Goal: Task Accomplishment & Management: Use online tool/utility

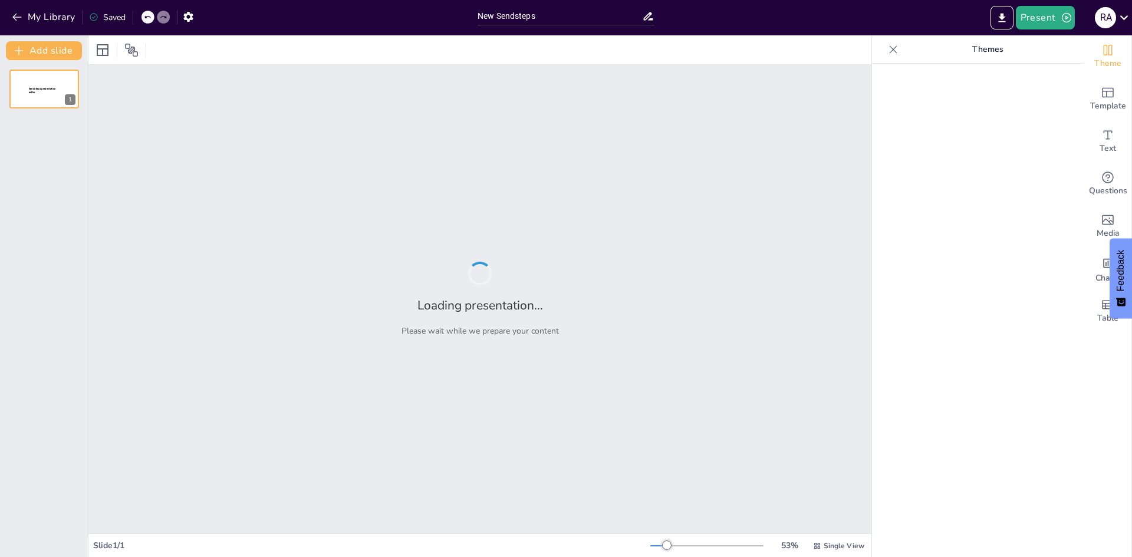
type input "New Sendsteps"
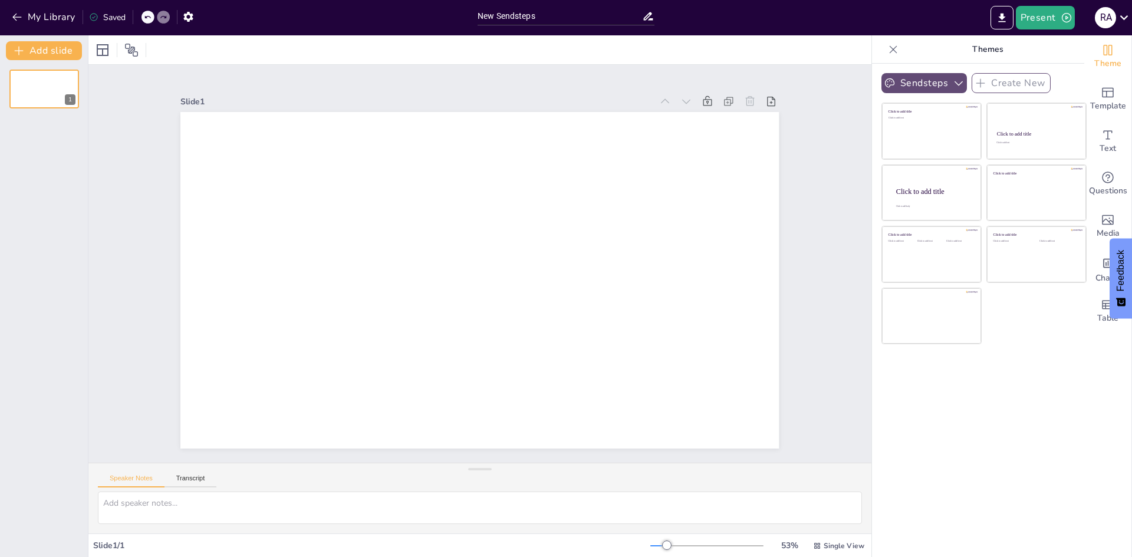
click at [952, 80] on icon "button" at bounding box center [958, 83] width 12 height 12
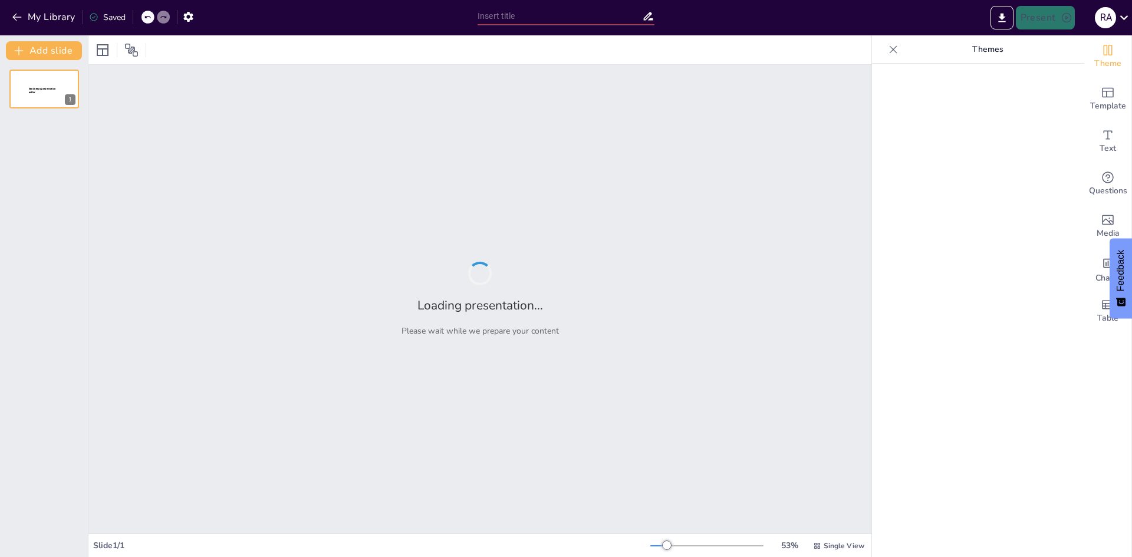
type input "New Sendsteps"
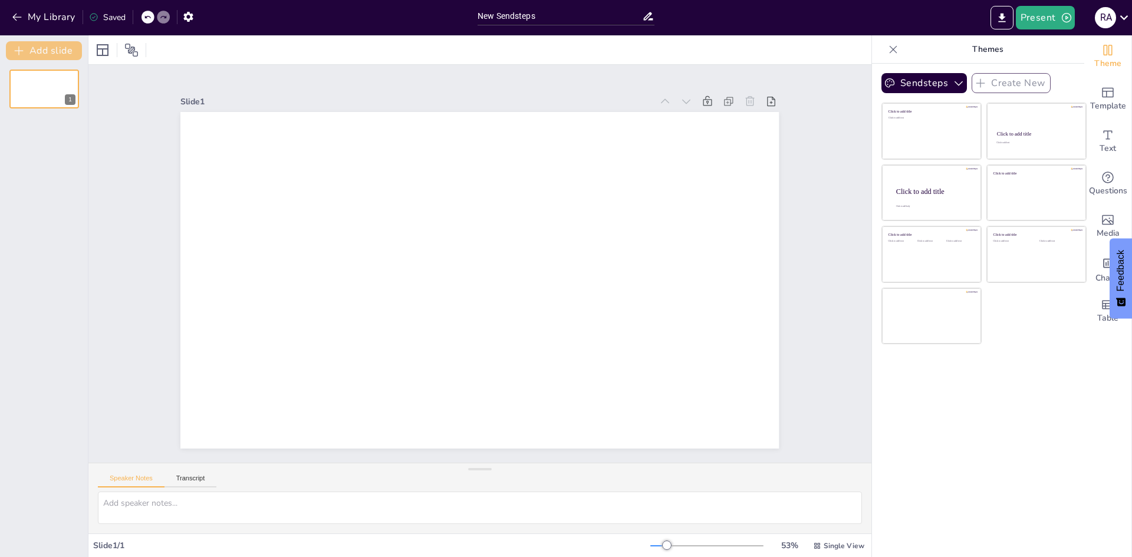
click at [49, 54] on button "Add slide" at bounding box center [44, 50] width 76 height 19
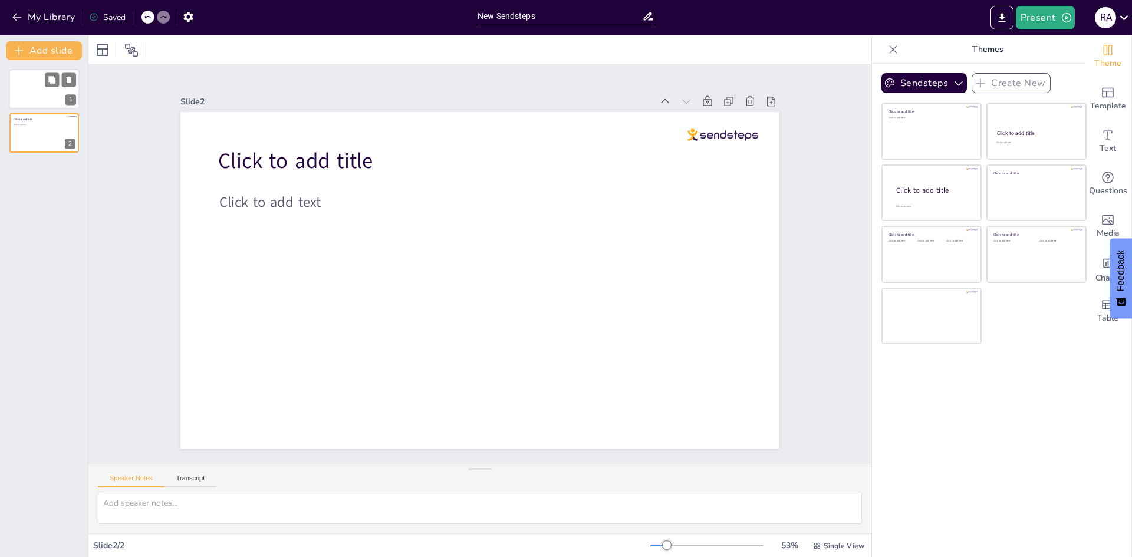
click at [44, 78] on div at bounding box center [44, 89] width 71 height 40
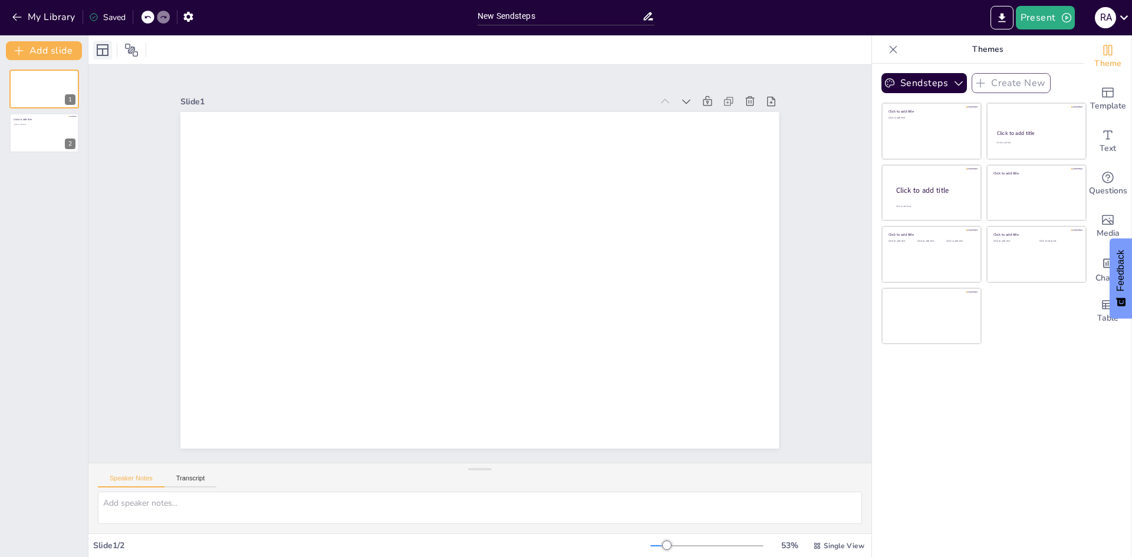
click at [107, 52] on icon at bounding box center [102, 50] width 14 height 14
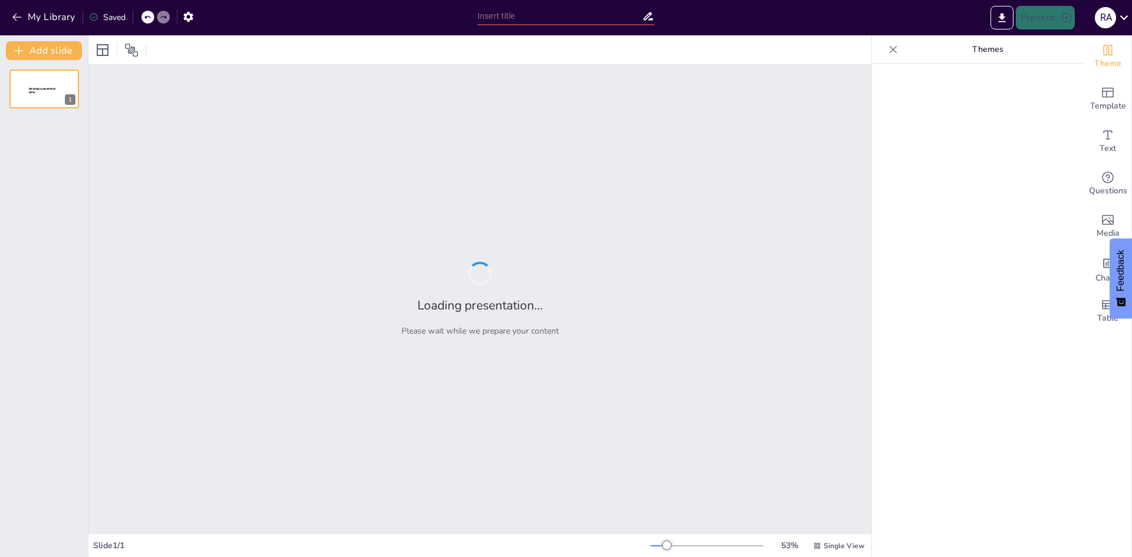
type input "Analyzing Early Project Stage Delays and Their Implications"
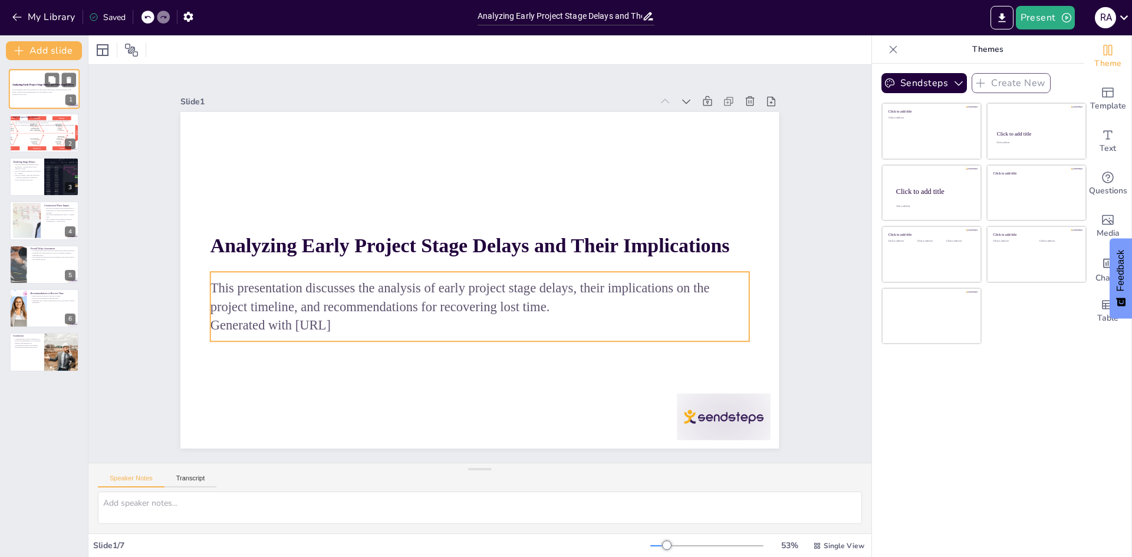
click at [29, 93] on p "This presentation discusses the analysis of early project stage delays, their i…" at bounding box center [44, 91] width 64 height 4
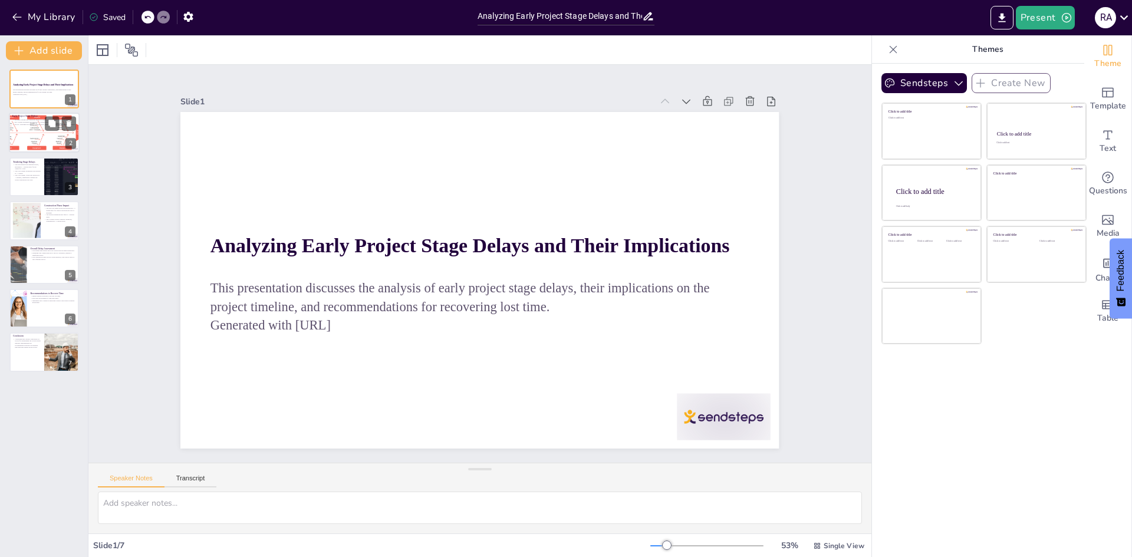
click at [28, 125] on p "The IFC Drawings also faced a ~1 month delay, impacting tendering and mobilizat…" at bounding box center [44, 125] width 64 height 2
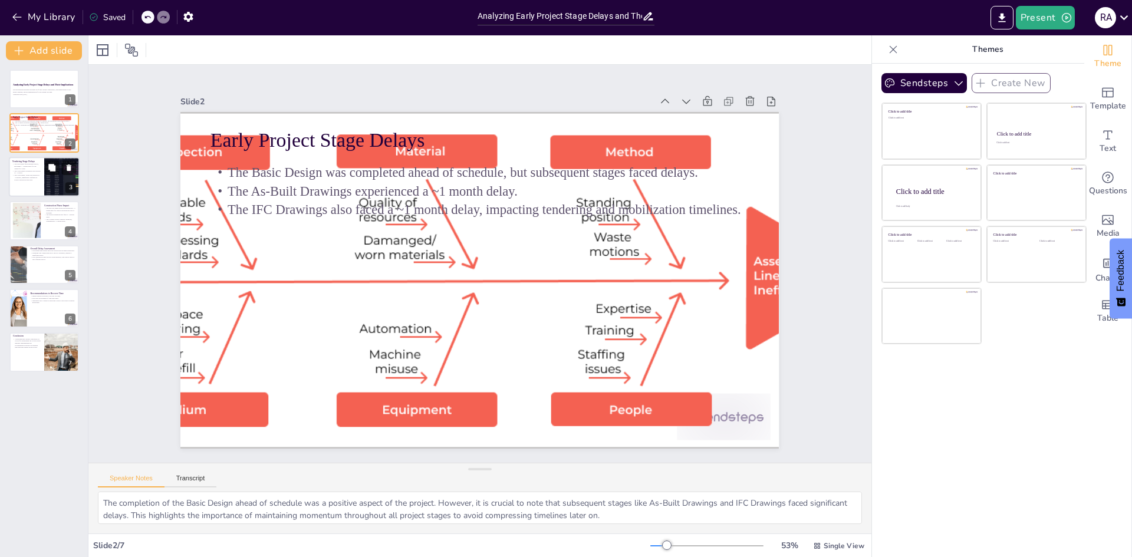
click at [21, 165] on p "The civil tender faced multiple delays, including a ~1 month delay for the Tend…" at bounding box center [26, 166] width 28 height 6
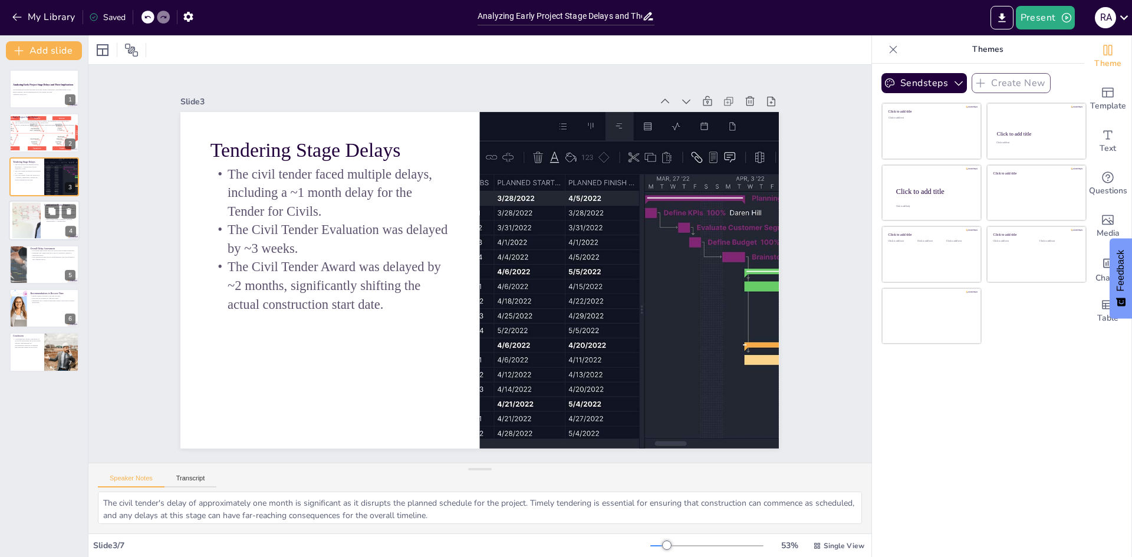
click at [32, 216] on div at bounding box center [27, 221] width 64 height 36
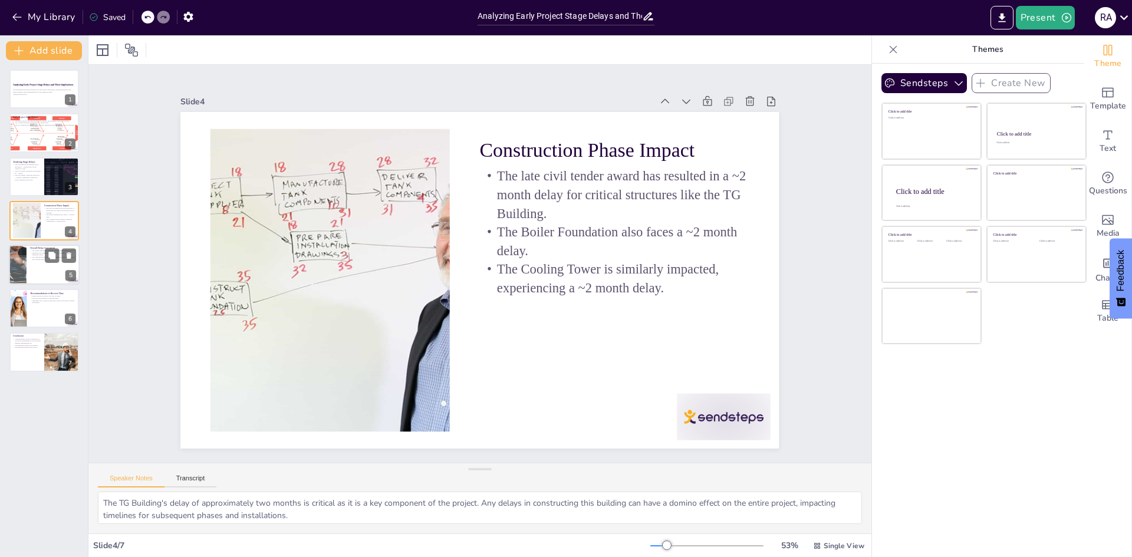
click at [44, 261] on div at bounding box center [44, 265] width 71 height 40
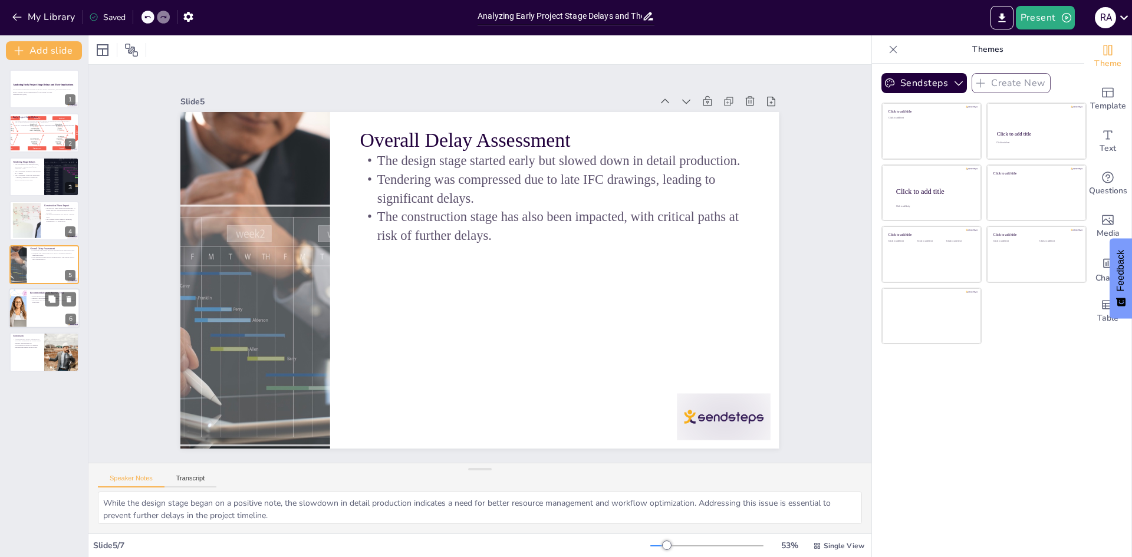
click at [35, 301] on p "Implement strict contractor milestone controls with weekly progress monitoring." at bounding box center [53, 301] width 46 height 4
type textarea "Initiating parallel activities can significantly enhance project efficiency and…"
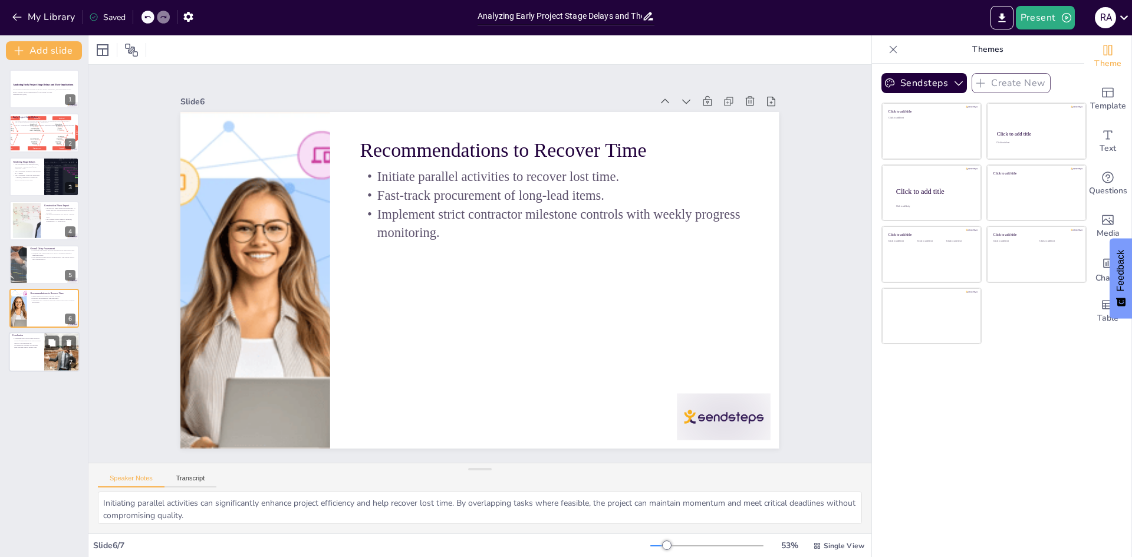
click at [31, 352] on div at bounding box center [44, 352] width 71 height 40
